Goal: Check status

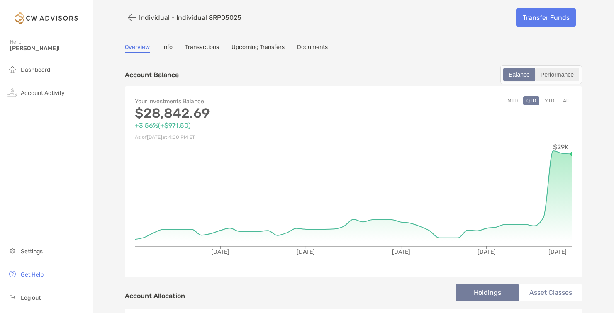
click at [554, 76] on div "Performance" at bounding box center [557, 75] width 42 height 12
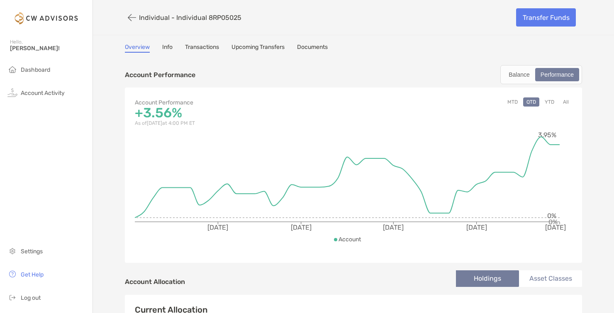
click at [548, 107] on div "MTD QTD YTD All" at bounding box center [462, 112] width 219 height 31
click at [548, 101] on button "YTD" at bounding box center [549, 101] width 16 height 9
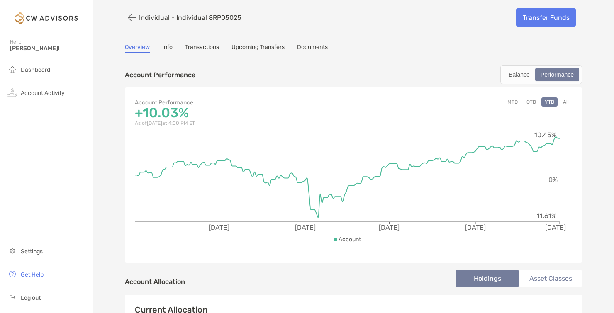
click at [565, 102] on button "All" at bounding box center [565, 101] width 12 height 9
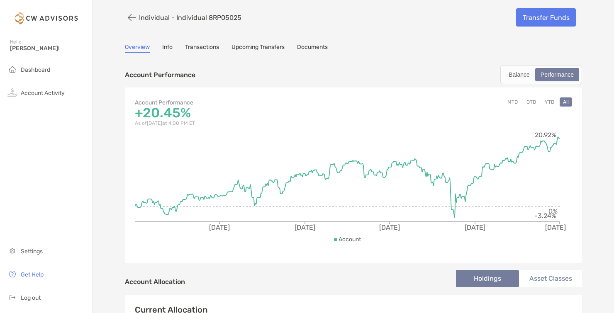
click at [551, 103] on button "YTD" at bounding box center [549, 101] width 16 height 9
